Goal: Navigation & Orientation: Find specific page/section

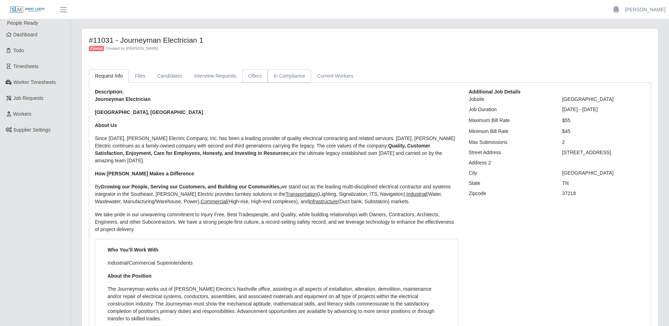
drag, startPoint x: 261, startPoint y: 77, endPoint x: 281, endPoint y: 77, distance: 19.7
click at [260, 77] on link "Offers" at bounding box center [254, 76] width 25 height 14
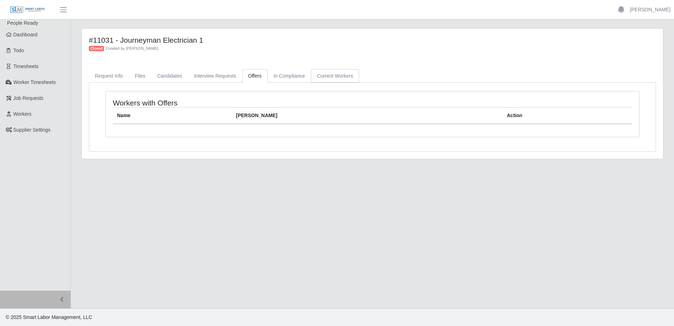
click at [331, 77] on link "Current Workers" at bounding box center [335, 76] width 48 height 14
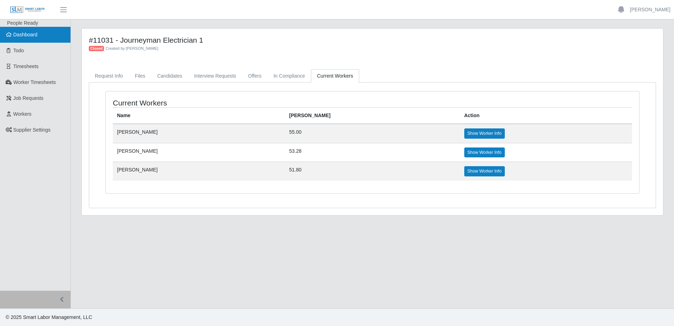
click at [45, 32] on link "Dashboard" at bounding box center [35, 35] width 70 height 16
